Goal: Task Accomplishment & Management: Use online tool/utility

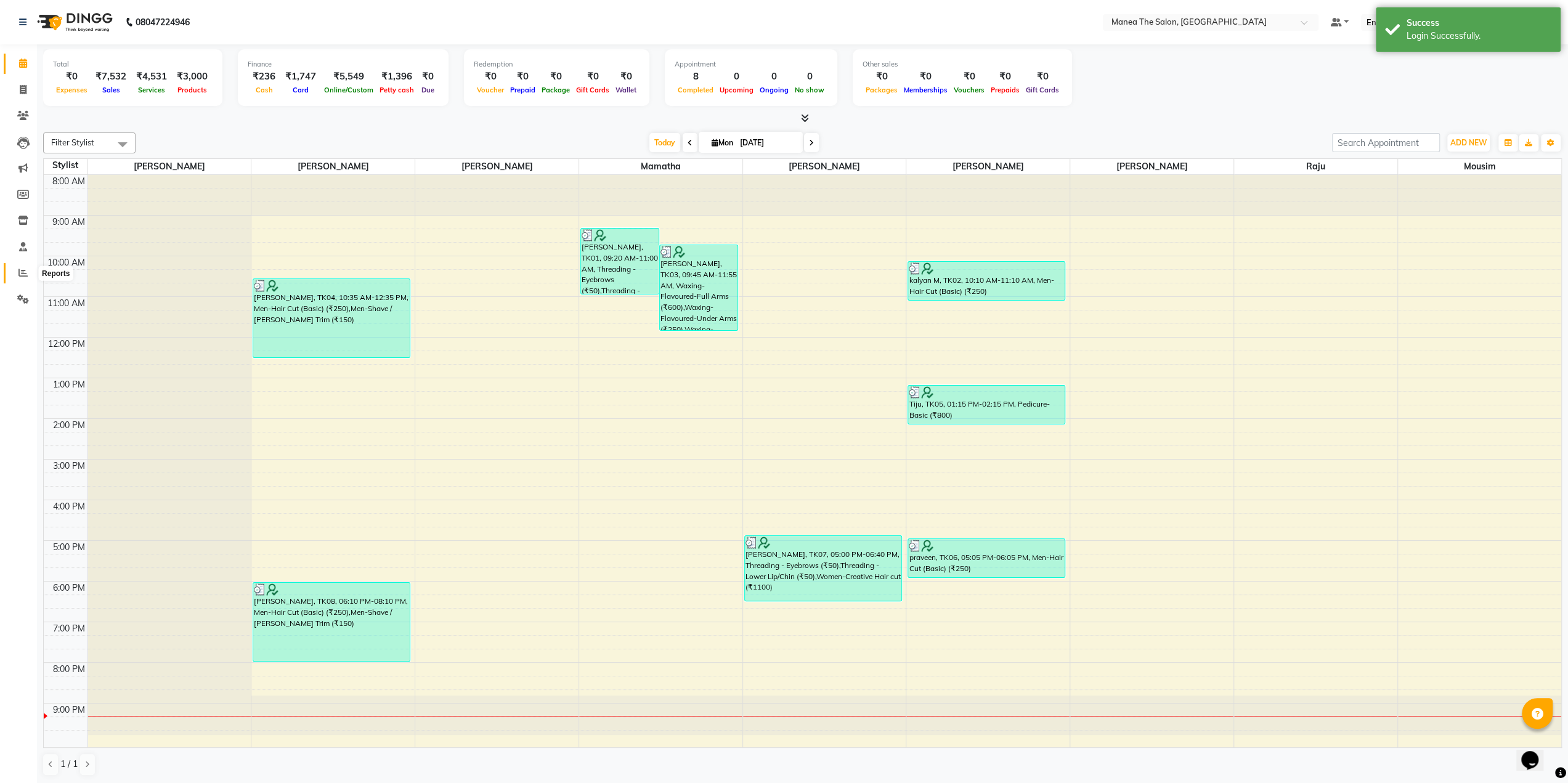
click at [25, 278] on span at bounding box center [23, 273] width 22 height 14
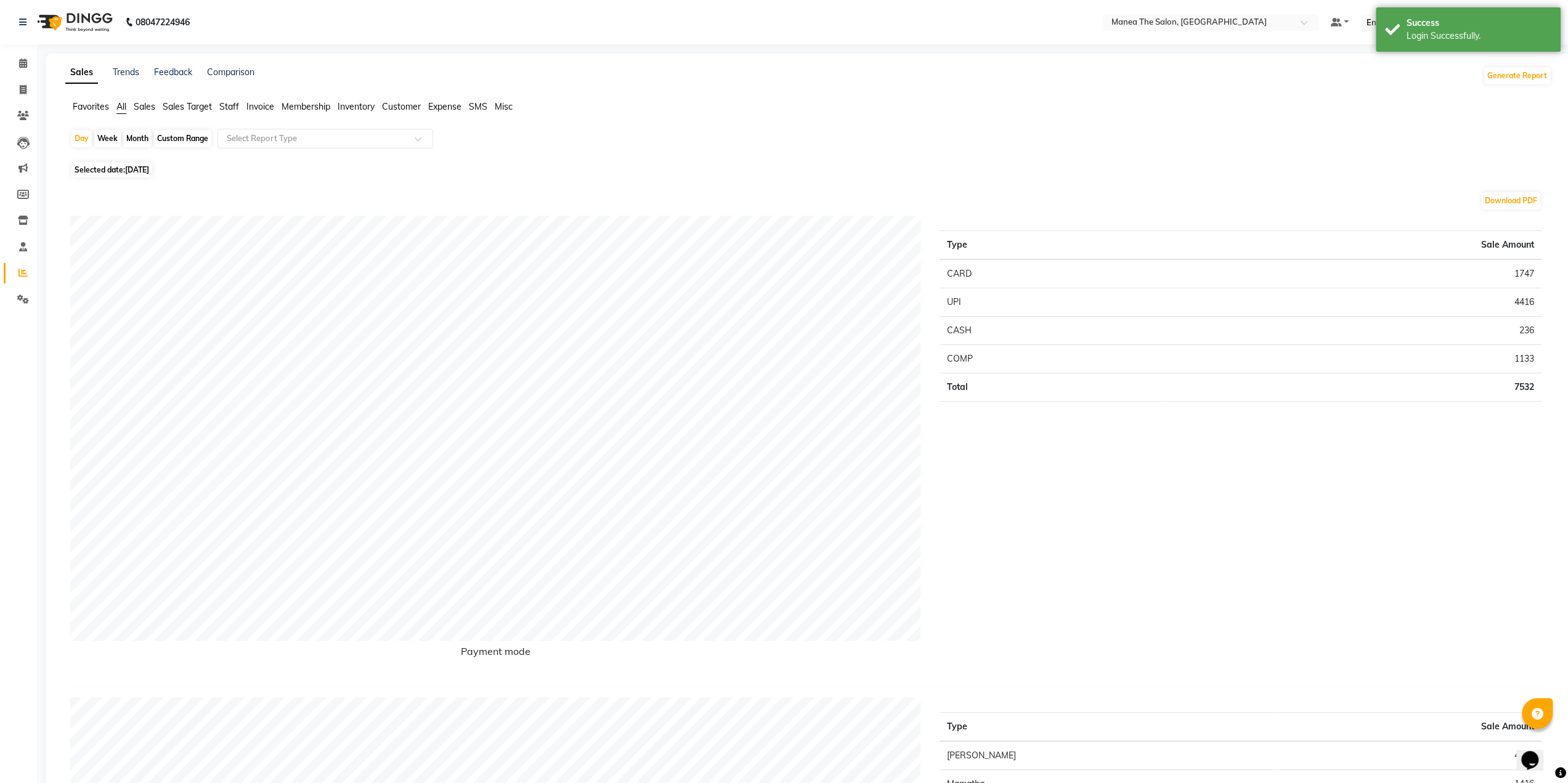
click at [237, 107] on span "Staff" at bounding box center [229, 106] width 20 height 11
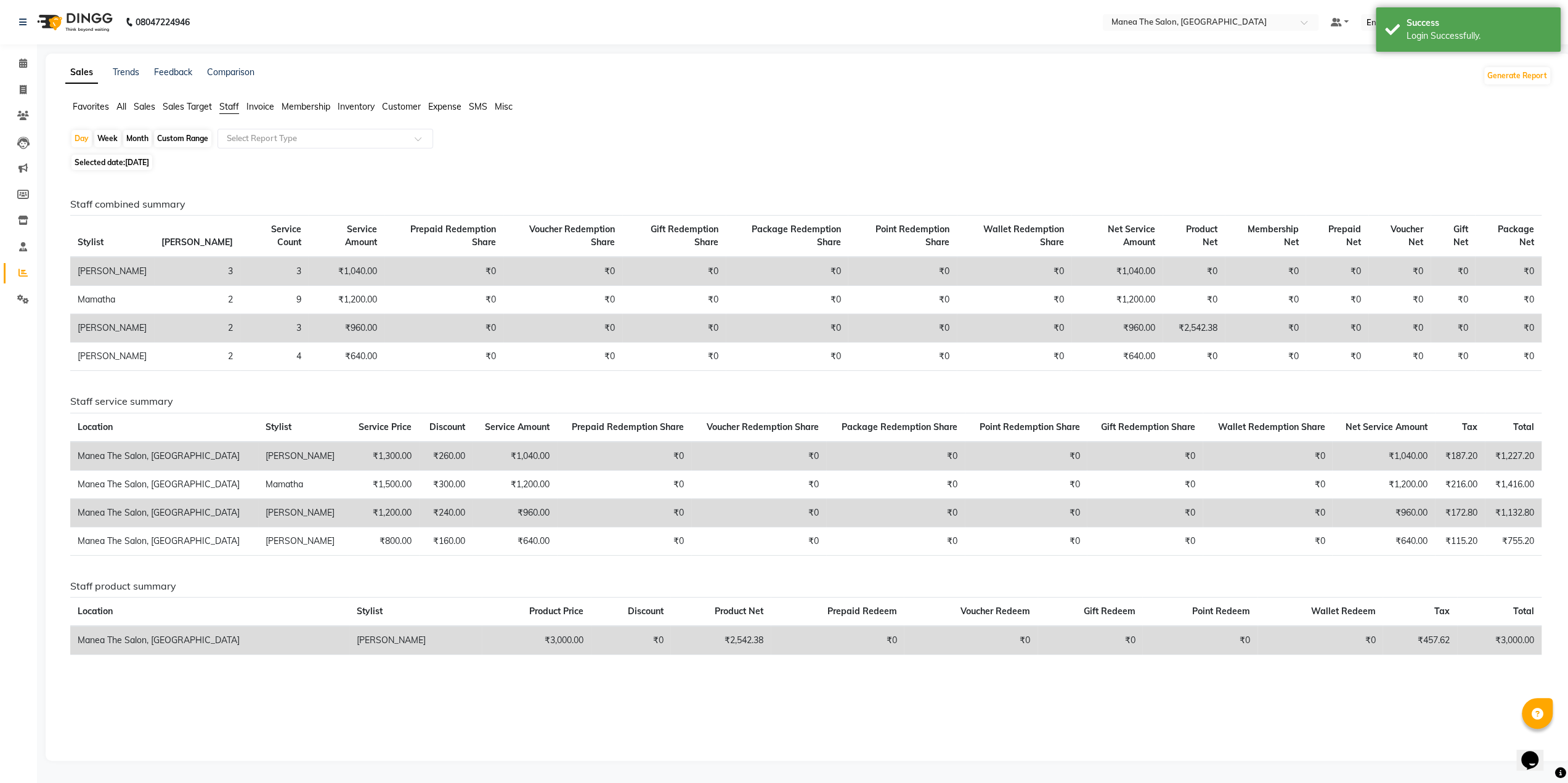
click at [136, 143] on div "Month" at bounding box center [138, 138] width 28 height 18
select select "9"
select select "2025"
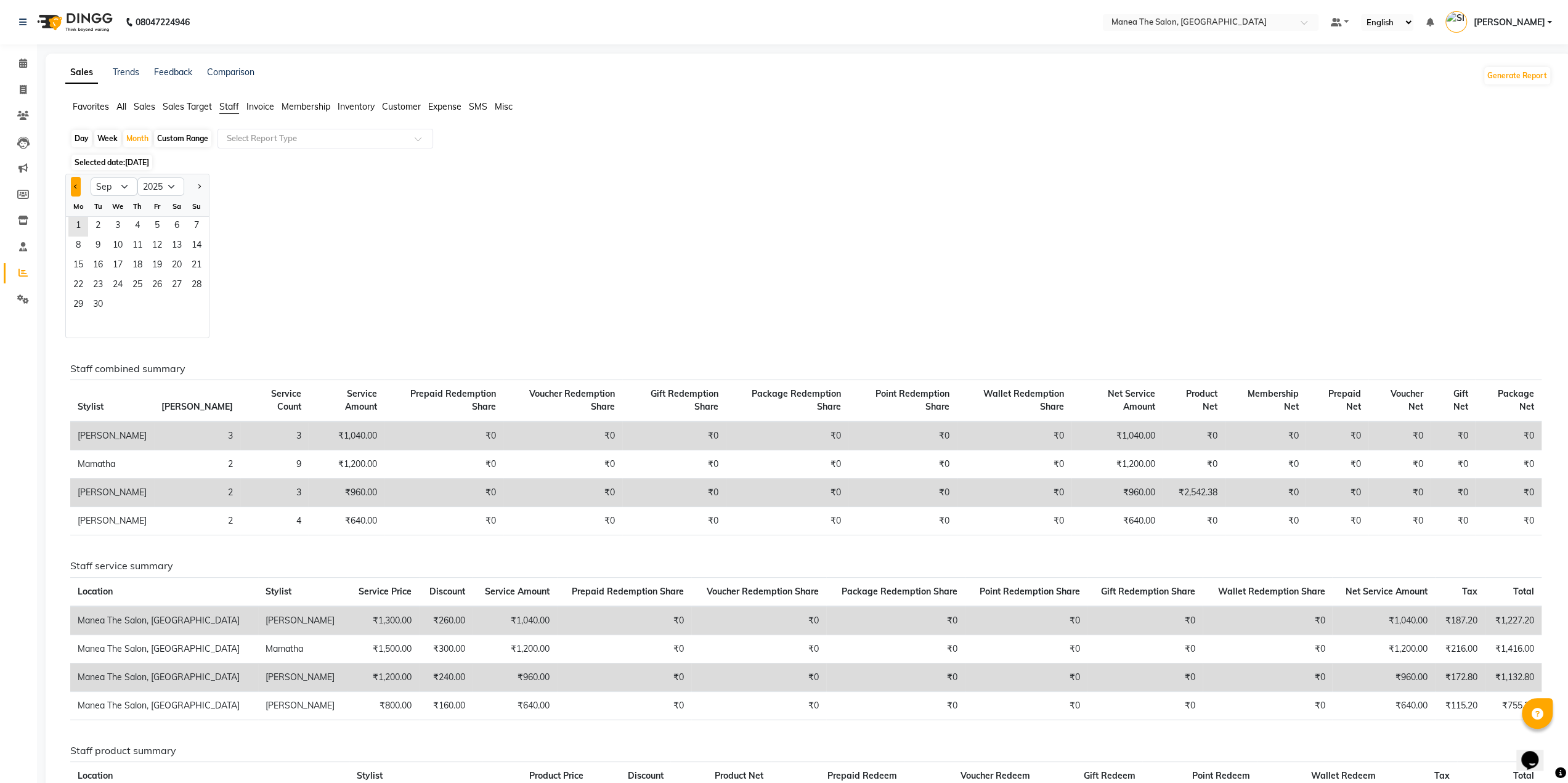
click at [78, 184] on button "Previous month" at bounding box center [76, 187] width 10 height 20
select select "8"
click at [163, 228] on span "1" at bounding box center [158, 227] width 20 height 20
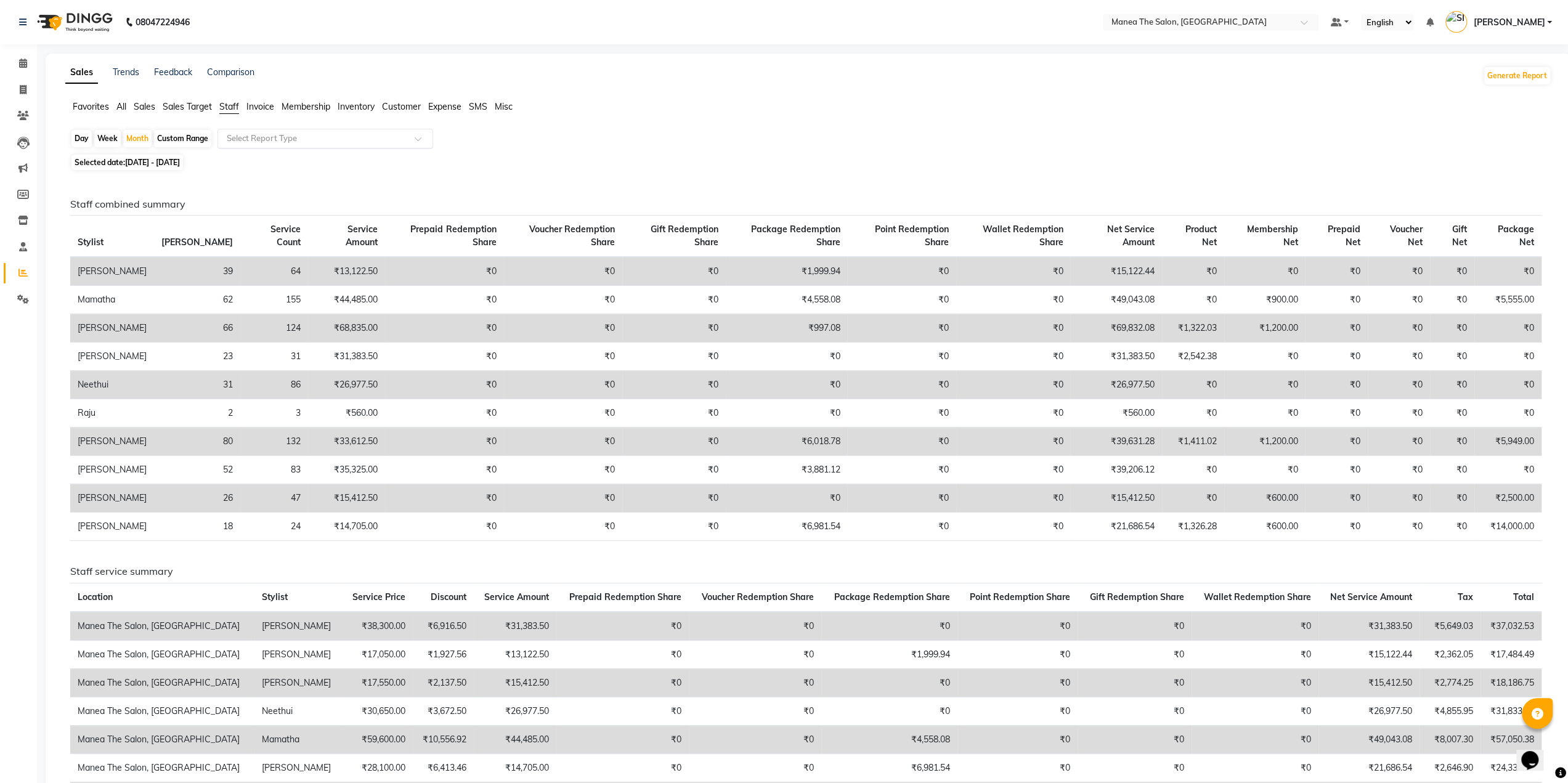
click at [313, 140] on input "text" at bounding box center [313, 138] width 178 height 13
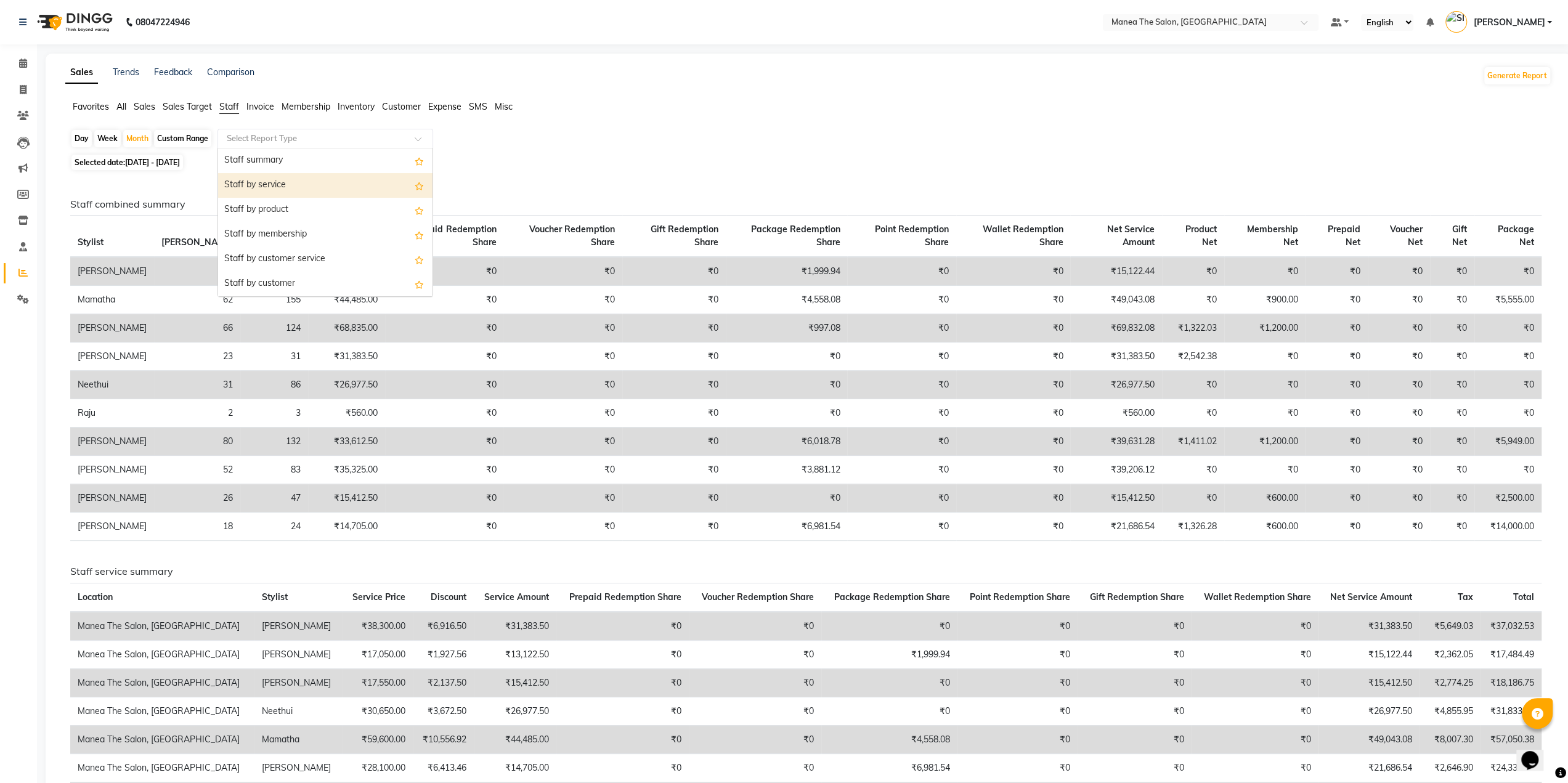
click at [315, 193] on div "Staff by service" at bounding box center [325, 186] width 214 height 25
select select "filtered_report"
select select "csv"
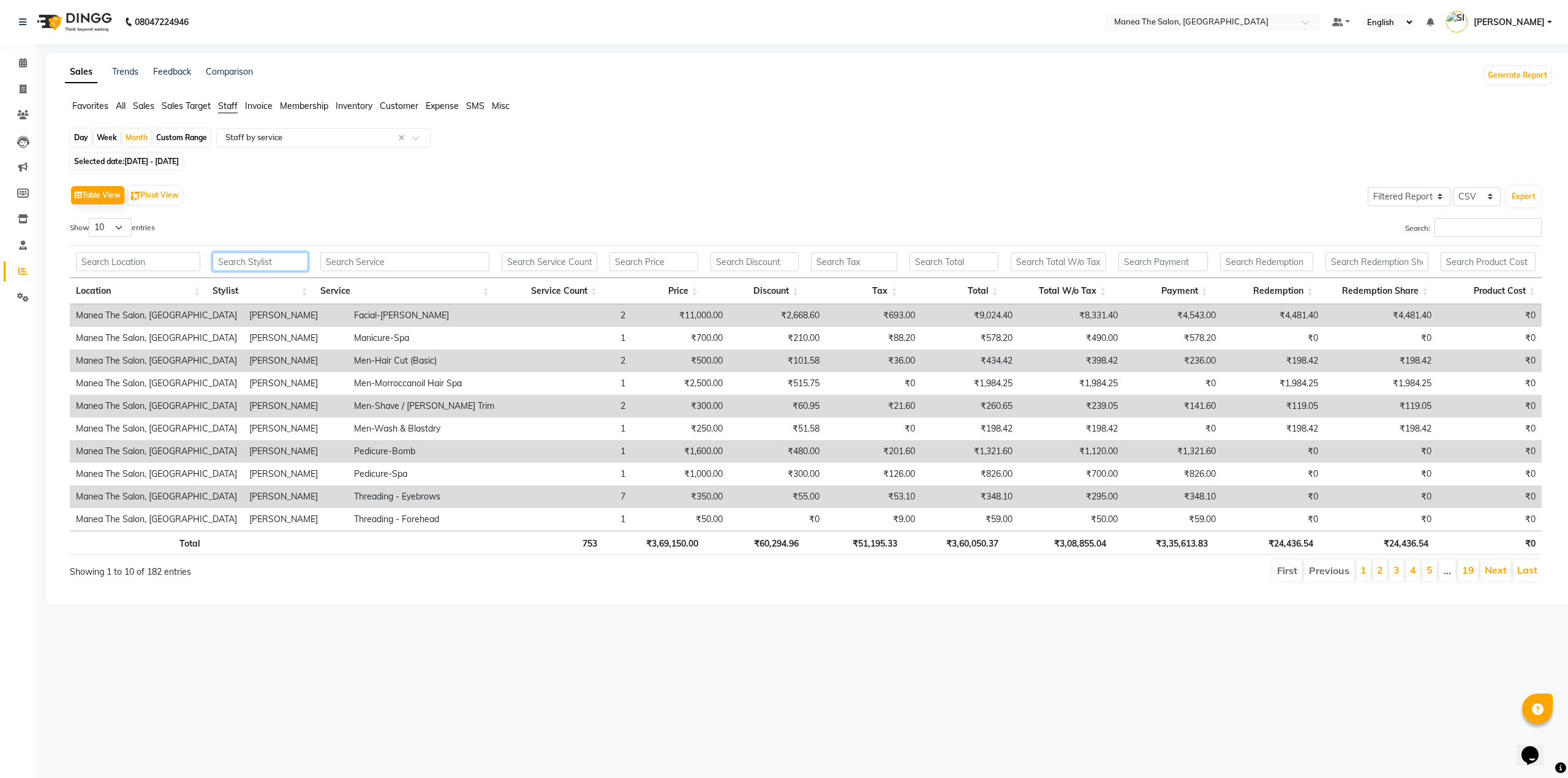
click at [278, 262] on input "text" at bounding box center [259, 262] width 95 height 19
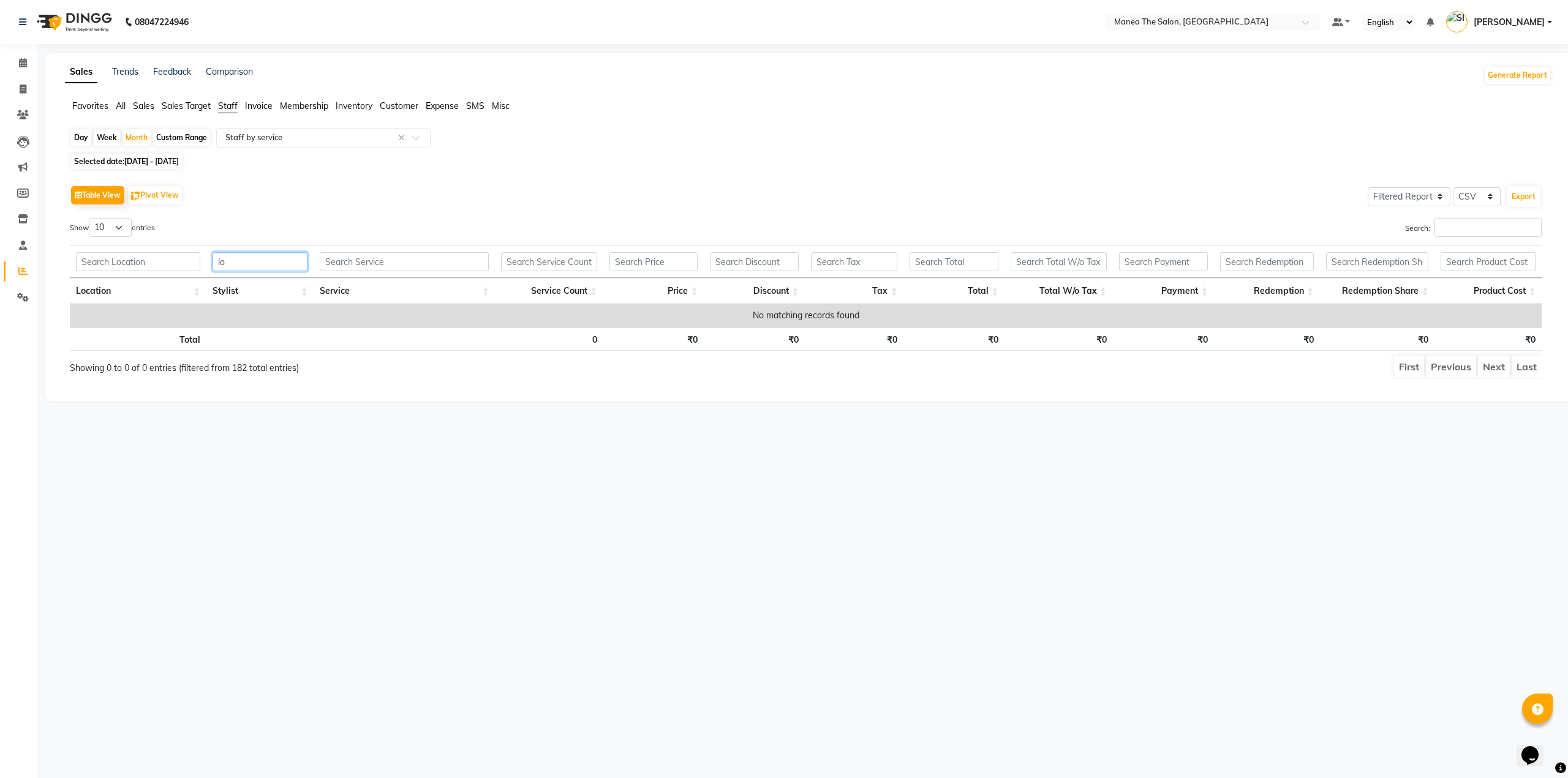
type input "l"
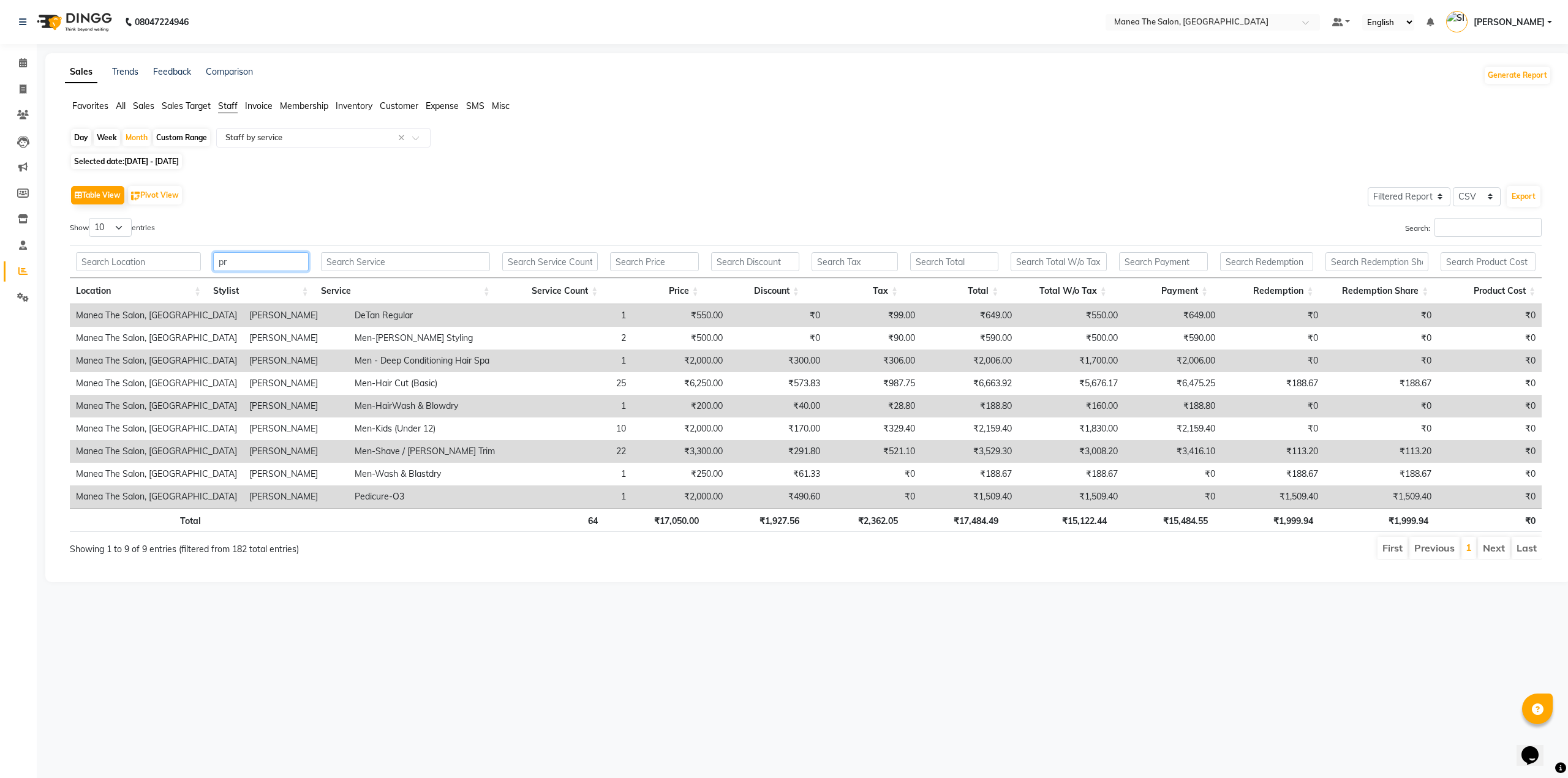
type input "pr"
click at [1548, 21] on link "[PERSON_NAME]" at bounding box center [1499, 22] width 106 height 20
click at [1496, 94] on link "Sign out" at bounding box center [1488, 88] width 112 height 19
